Goal: Information Seeking & Learning: Learn about a topic

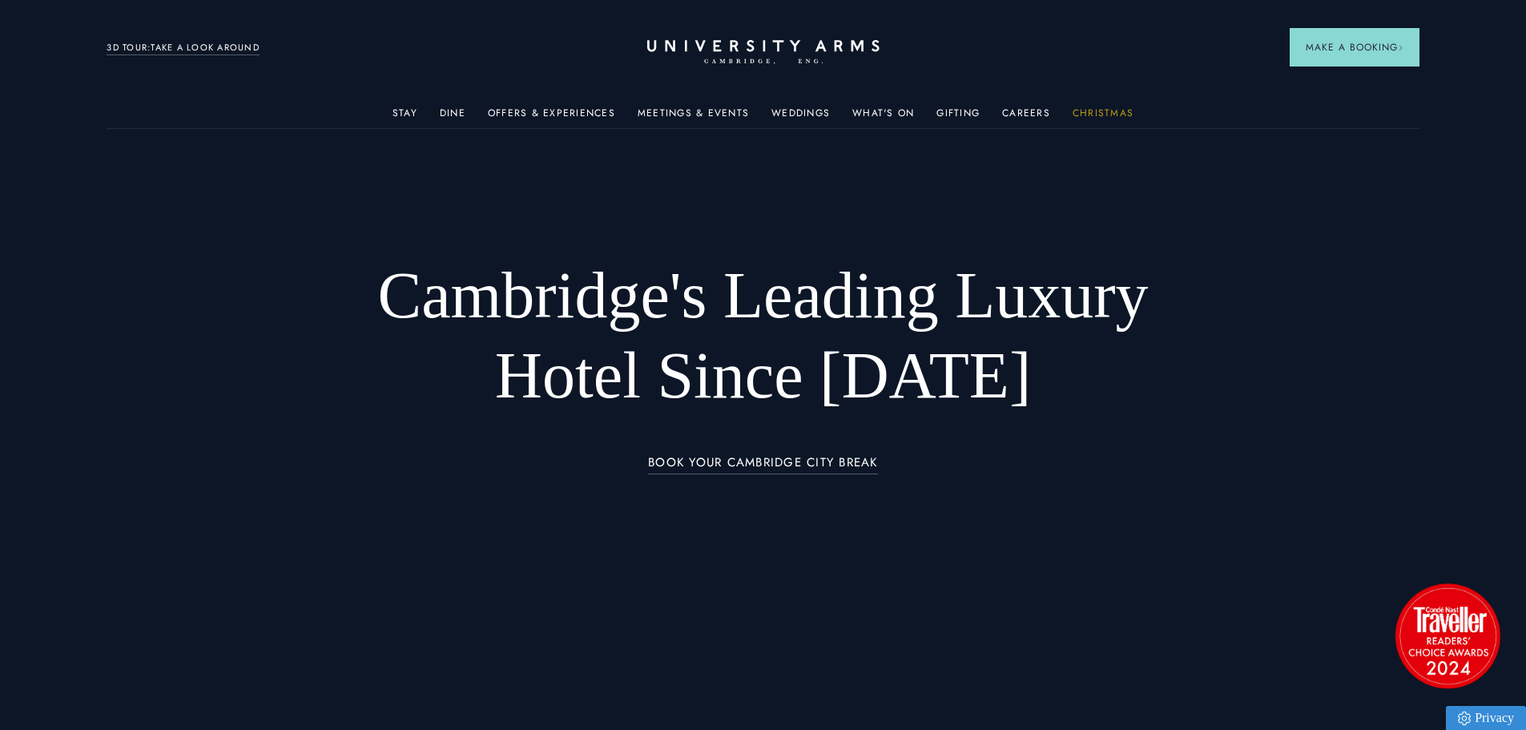
click at [750, 114] on link "Christmas" at bounding box center [1103, 117] width 61 height 21
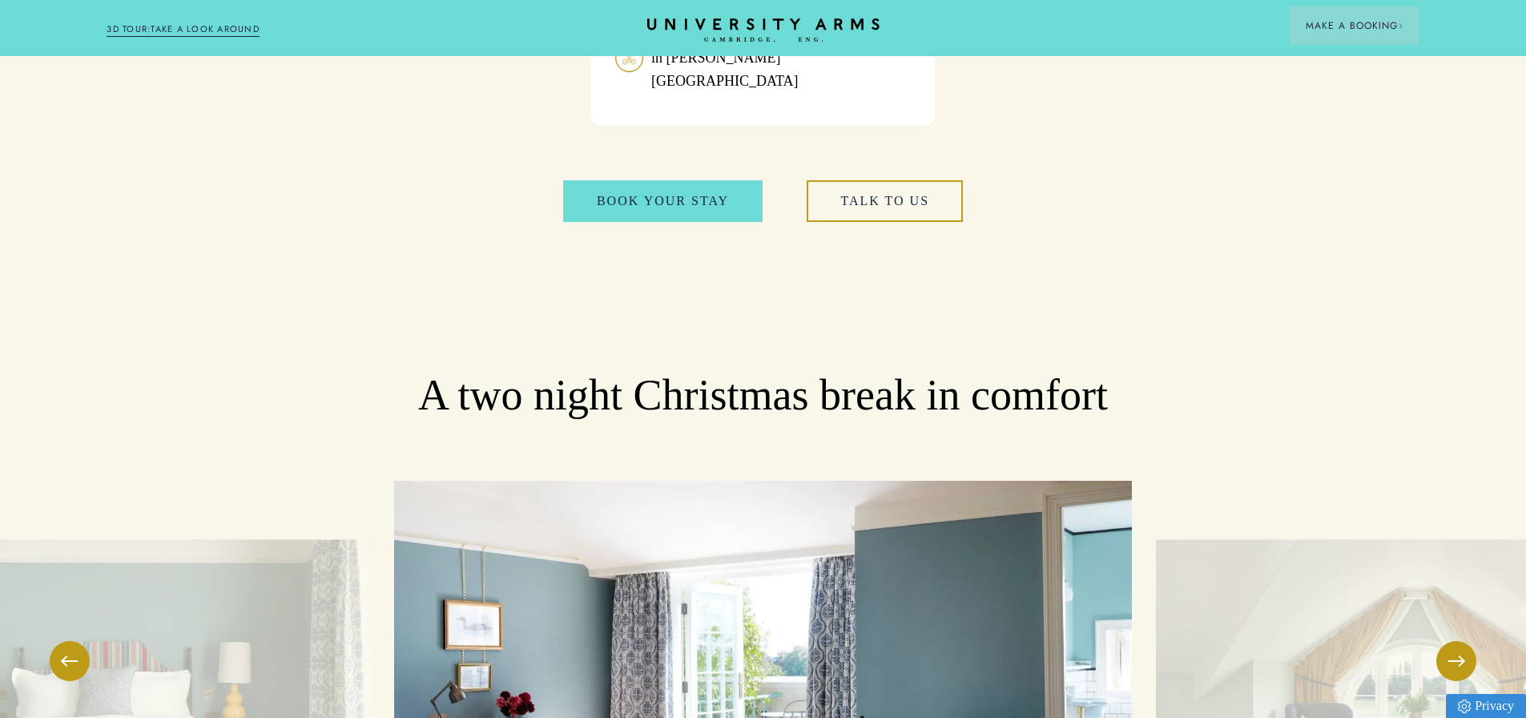
scroll to position [1762, 0]
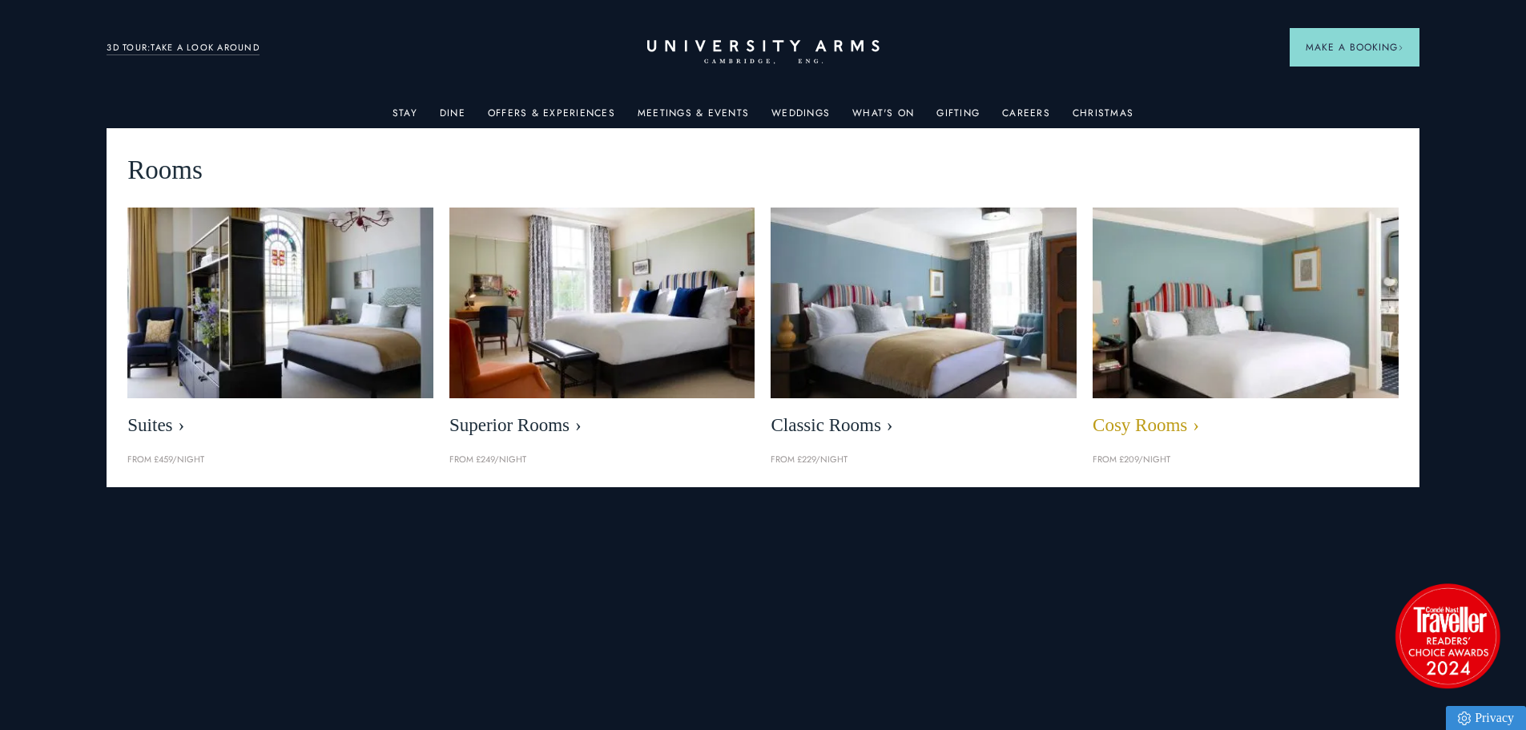
click at [750, 344] on img at bounding box center [1245, 303] width 352 height 220
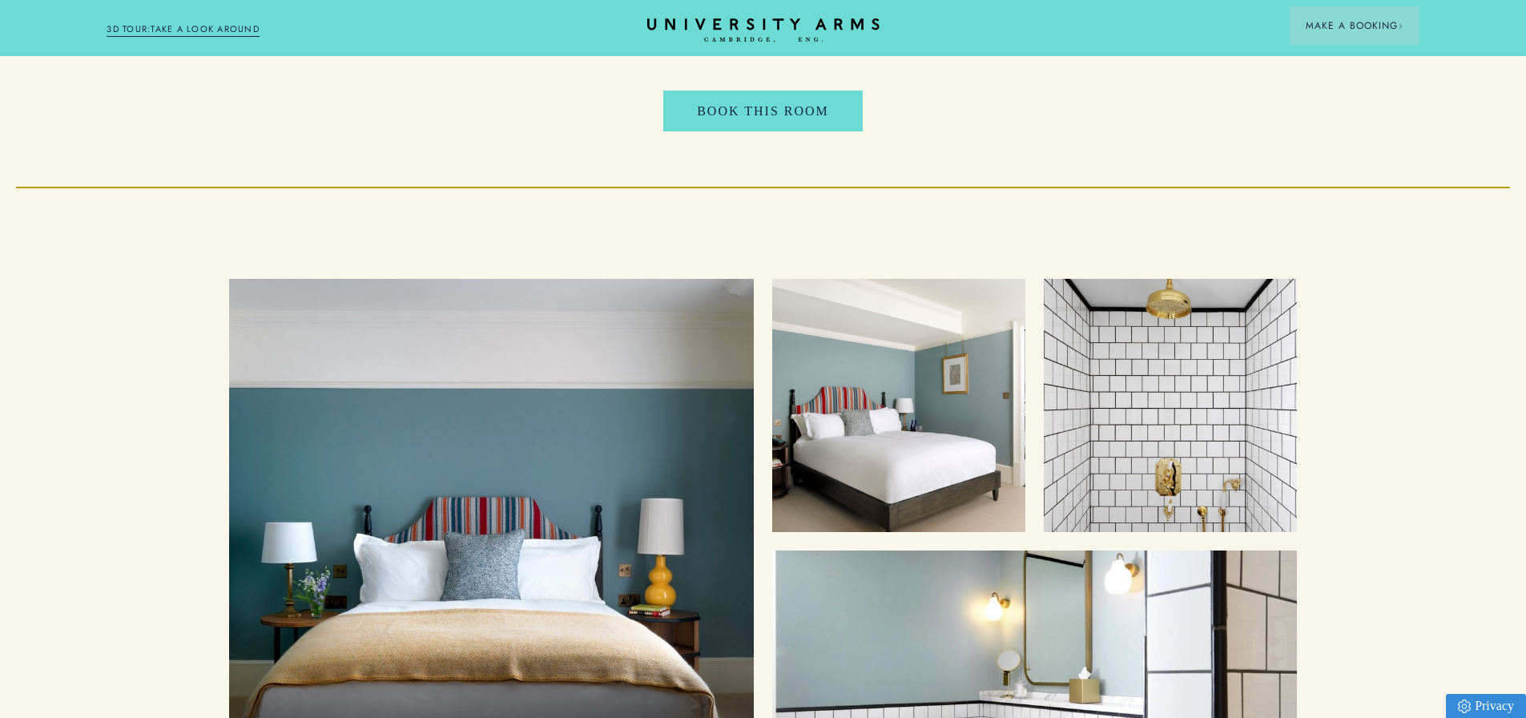
scroll to position [1843, 0]
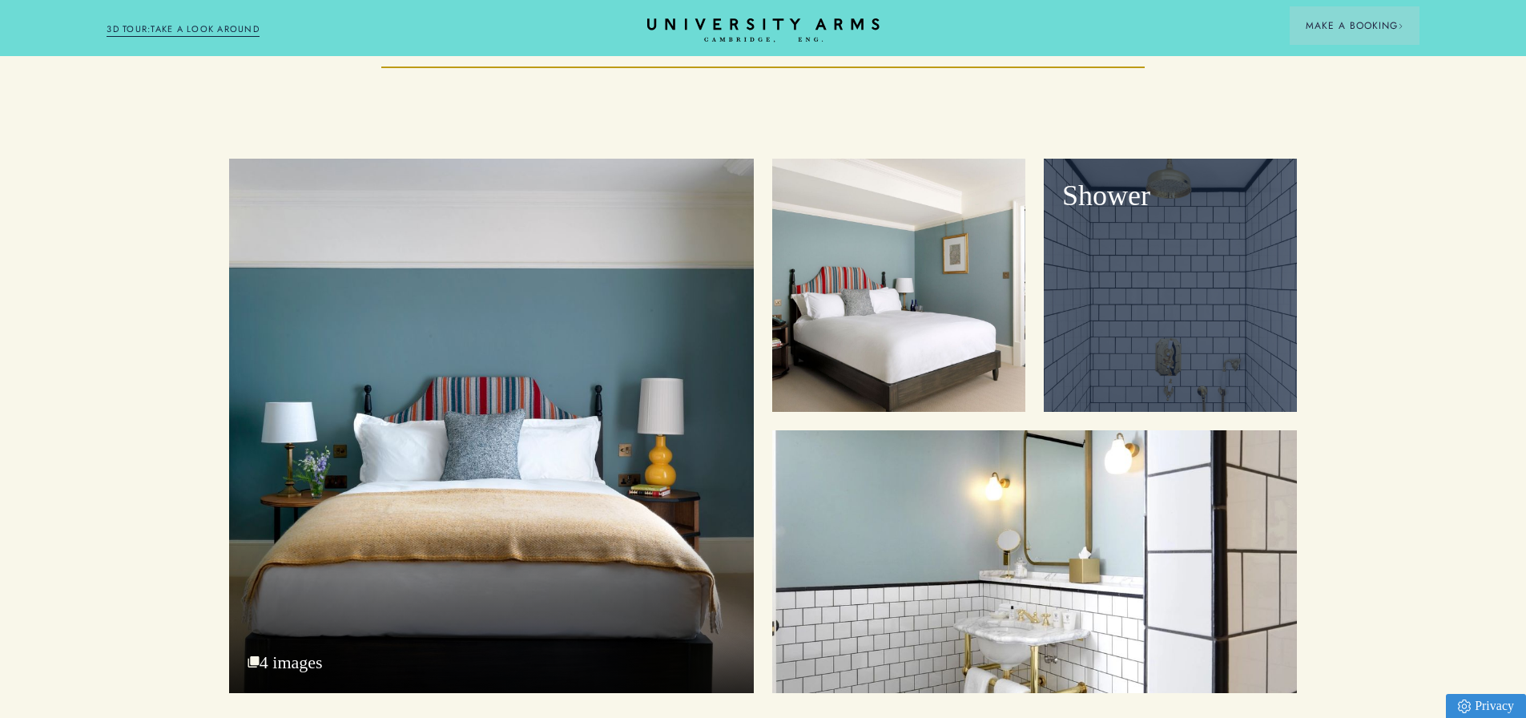
click at [750, 369] on div "Shower" at bounding box center [1170, 285] width 253 height 253
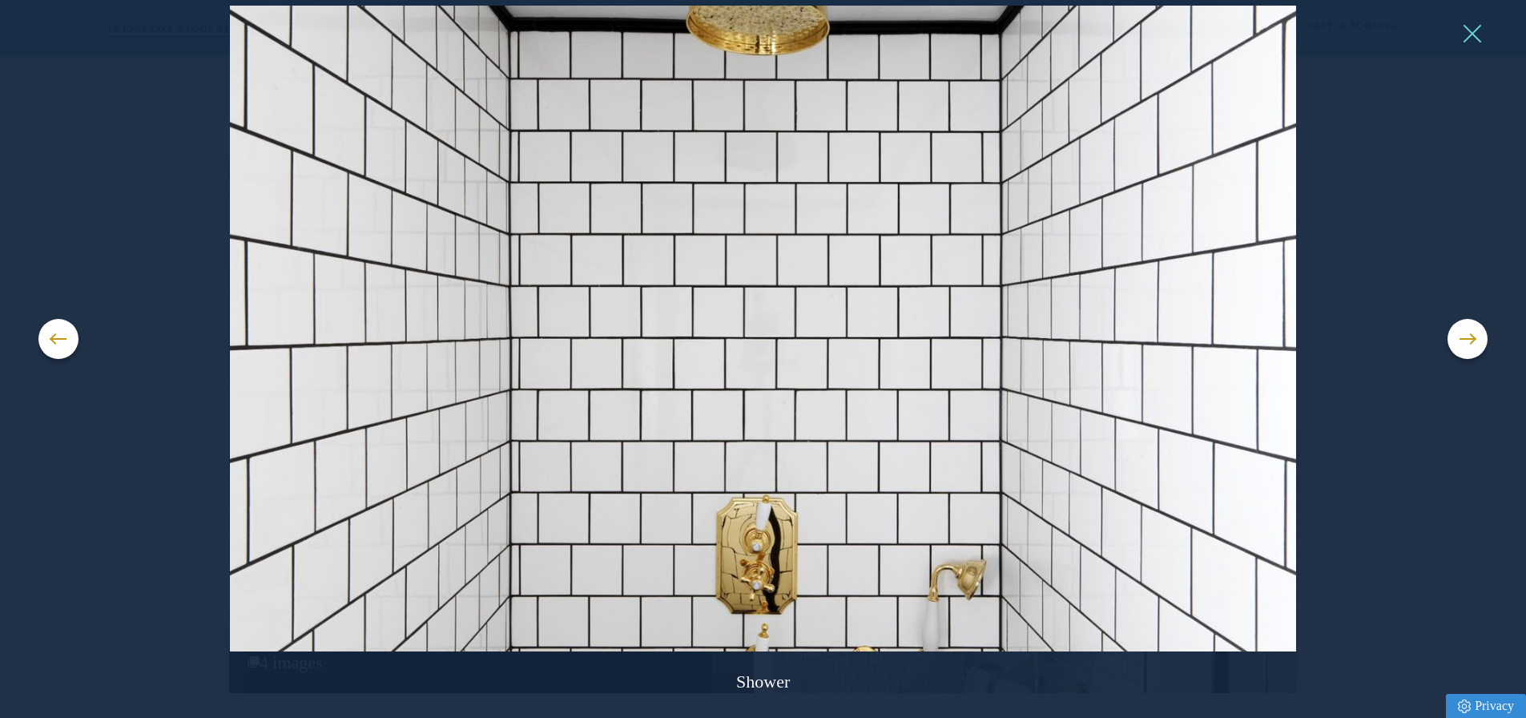
click at [750, 37] on button at bounding box center [1472, 34] width 24 height 24
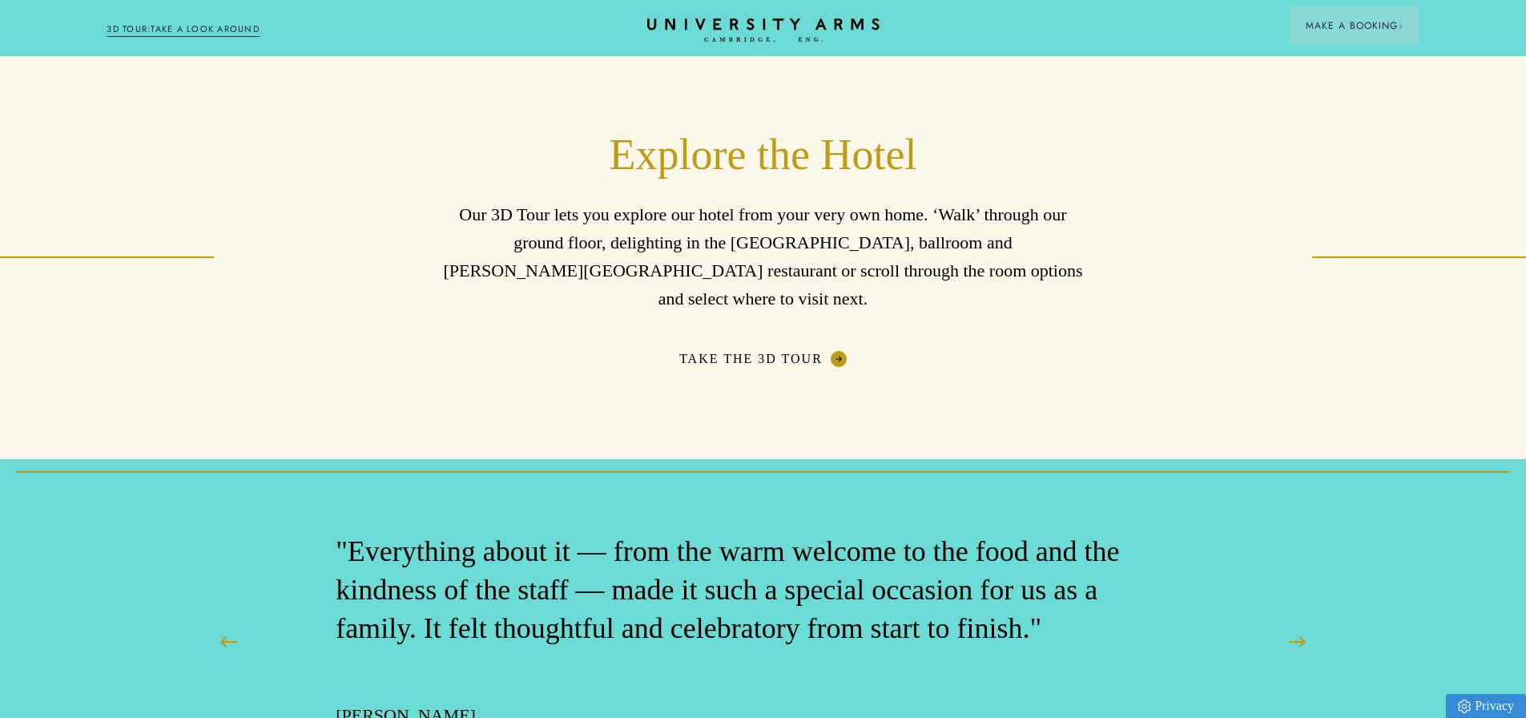
scroll to position [2564, 0]
